Goal: Task Accomplishment & Management: Manage account settings

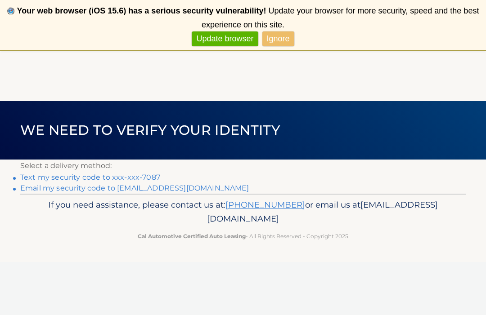
click at [148, 180] on link "Text my security code to xxx-xxx-7087" at bounding box center [90, 177] width 140 height 9
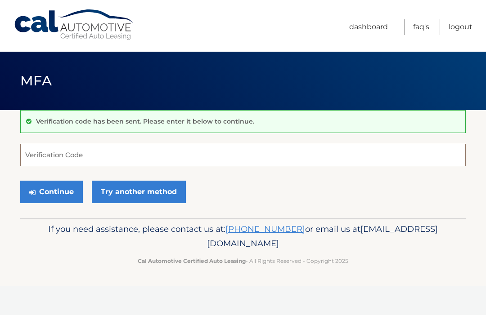
click at [72, 161] on input "Verification Code" at bounding box center [242, 155] width 445 height 22
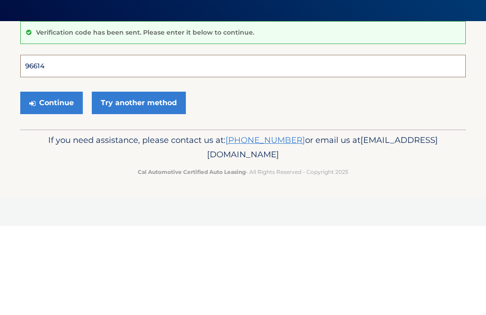
type input "966143"
click at [51, 181] on button "Continue" at bounding box center [51, 192] width 63 height 22
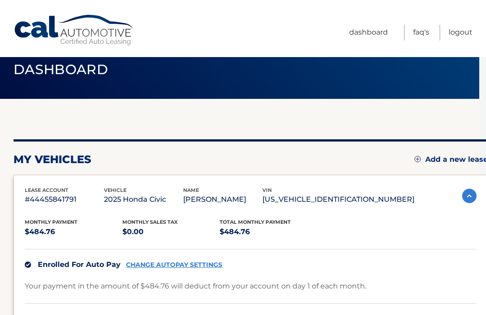
scroll to position [0, 7]
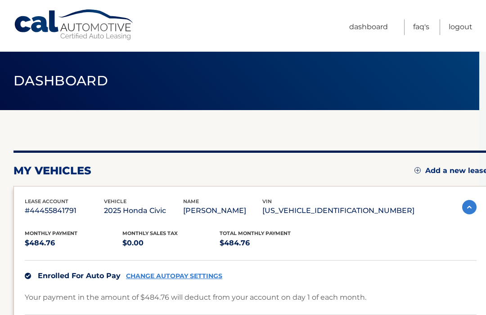
click at [479, 50] on div "Cal Automotive Menu Dashboard FAQ's Logout" at bounding box center [243, 26] width 486 height 52
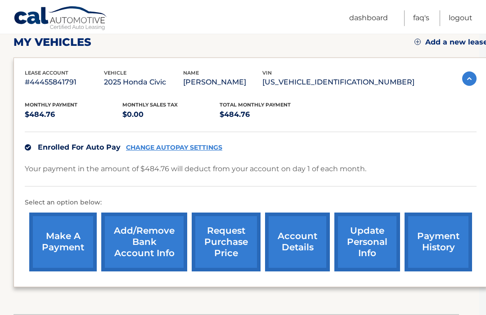
scroll to position [128, 7]
click at [305, 237] on link "account details" at bounding box center [297, 242] width 65 height 59
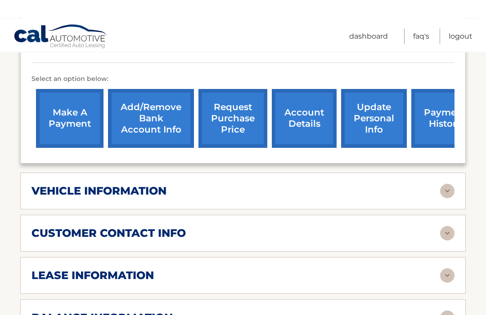
scroll to position [264, 0]
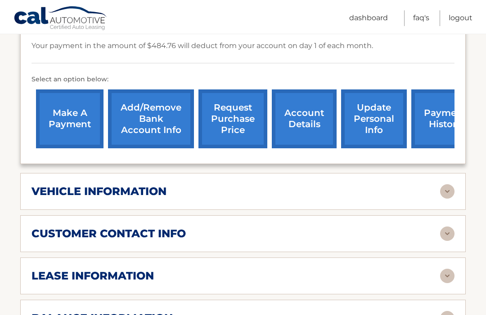
click at [413, 229] on div "customer contact info" at bounding box center [235, 233] width 409 height 13
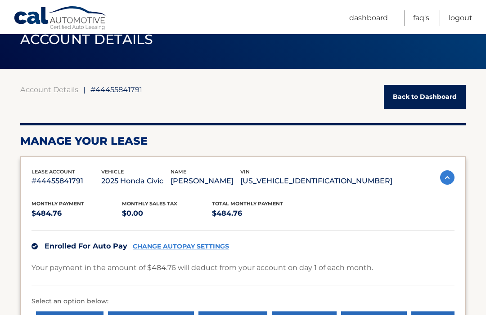
scroll to position [40, 0]
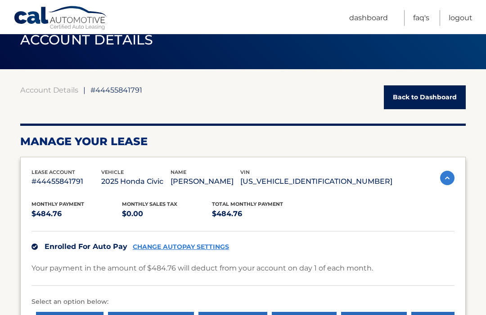
click at [464, 18] on link "Logout" at bounding box center [461, 18] width 24 height 16
